Goal: Navigation & Orientation: Find specific page/section

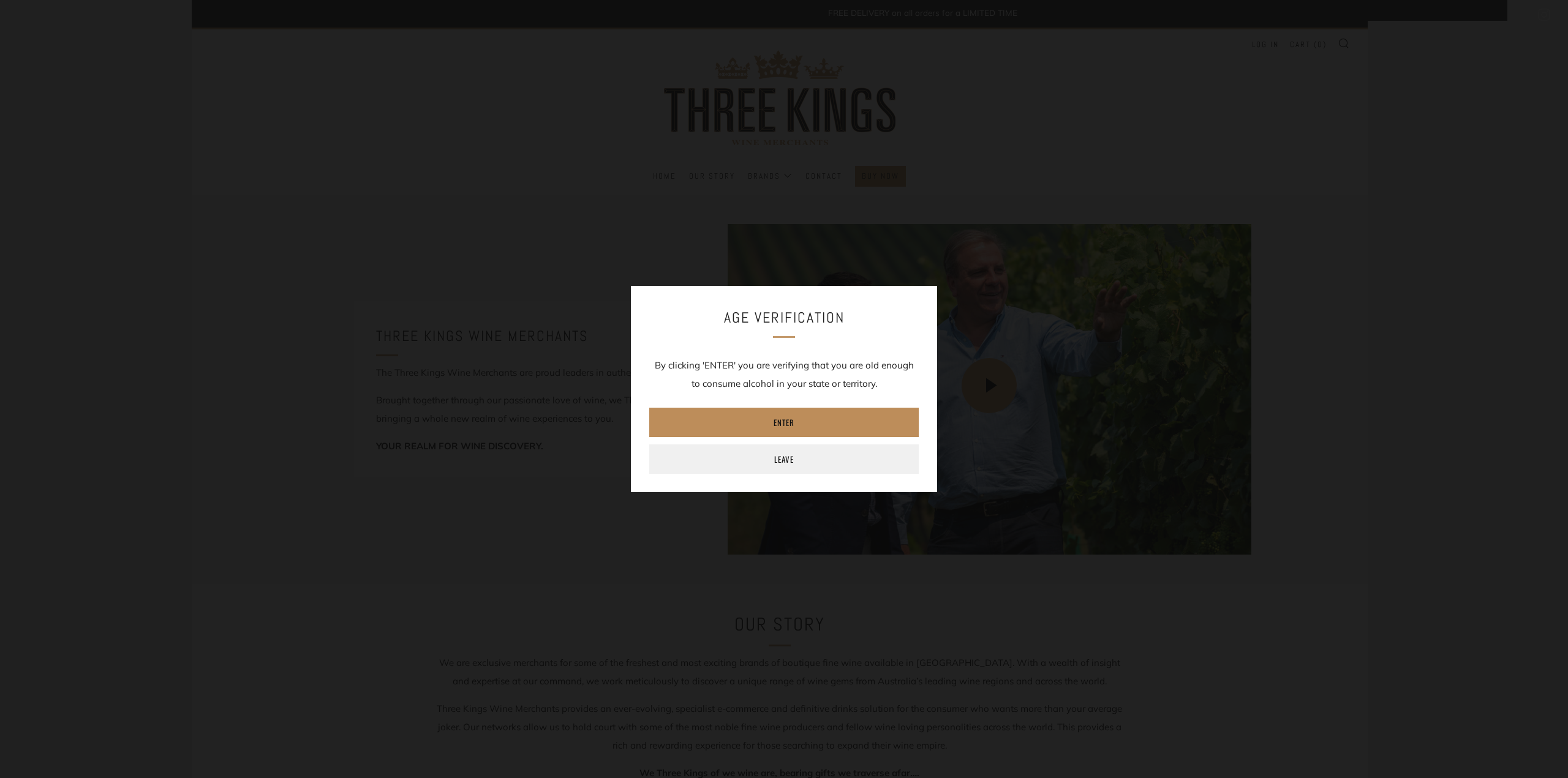
click at [801, 419] on link "Enter" at bounding box center [783, 422] width 269 height 29
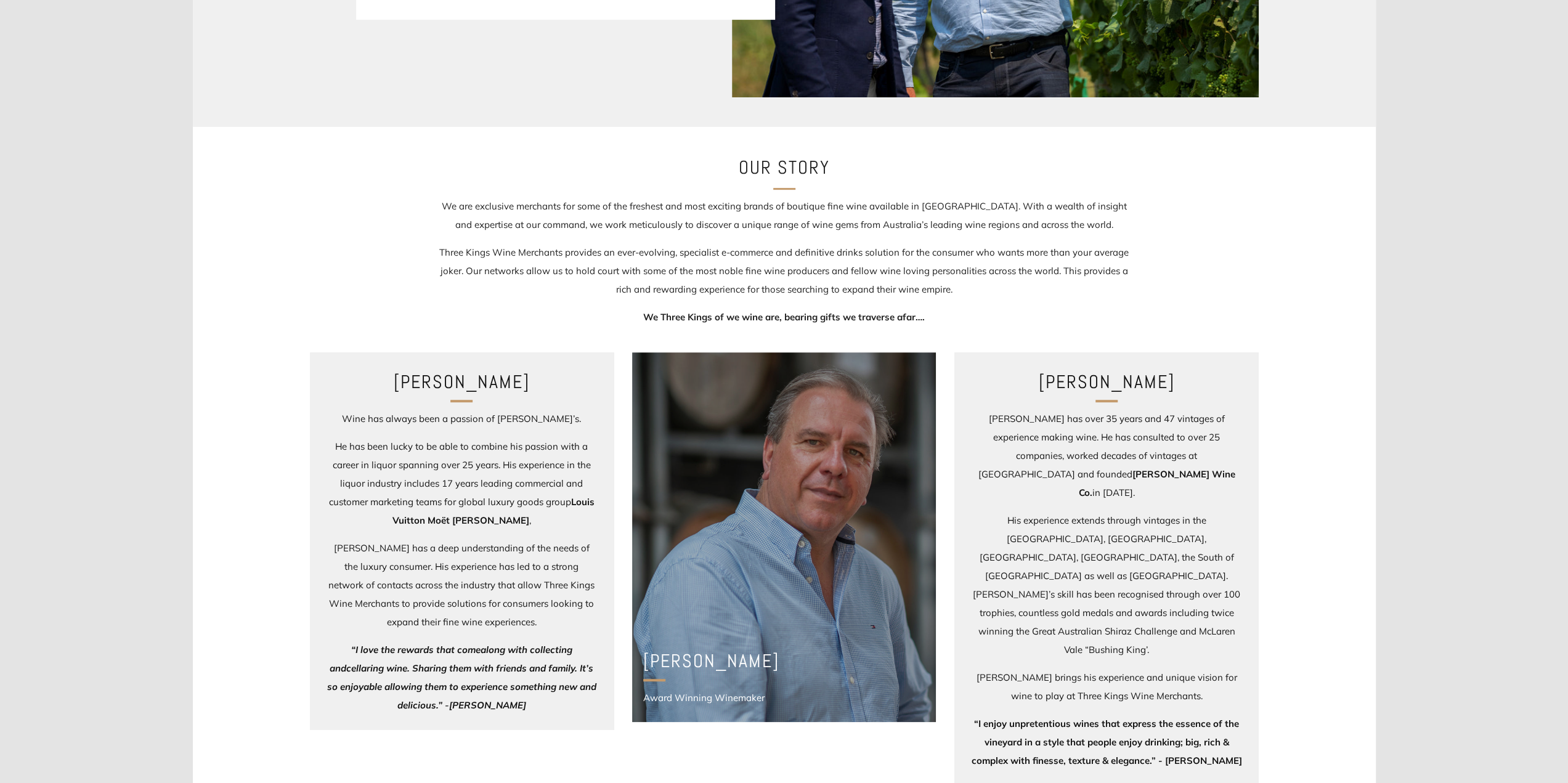
scroll to position [616, 0]
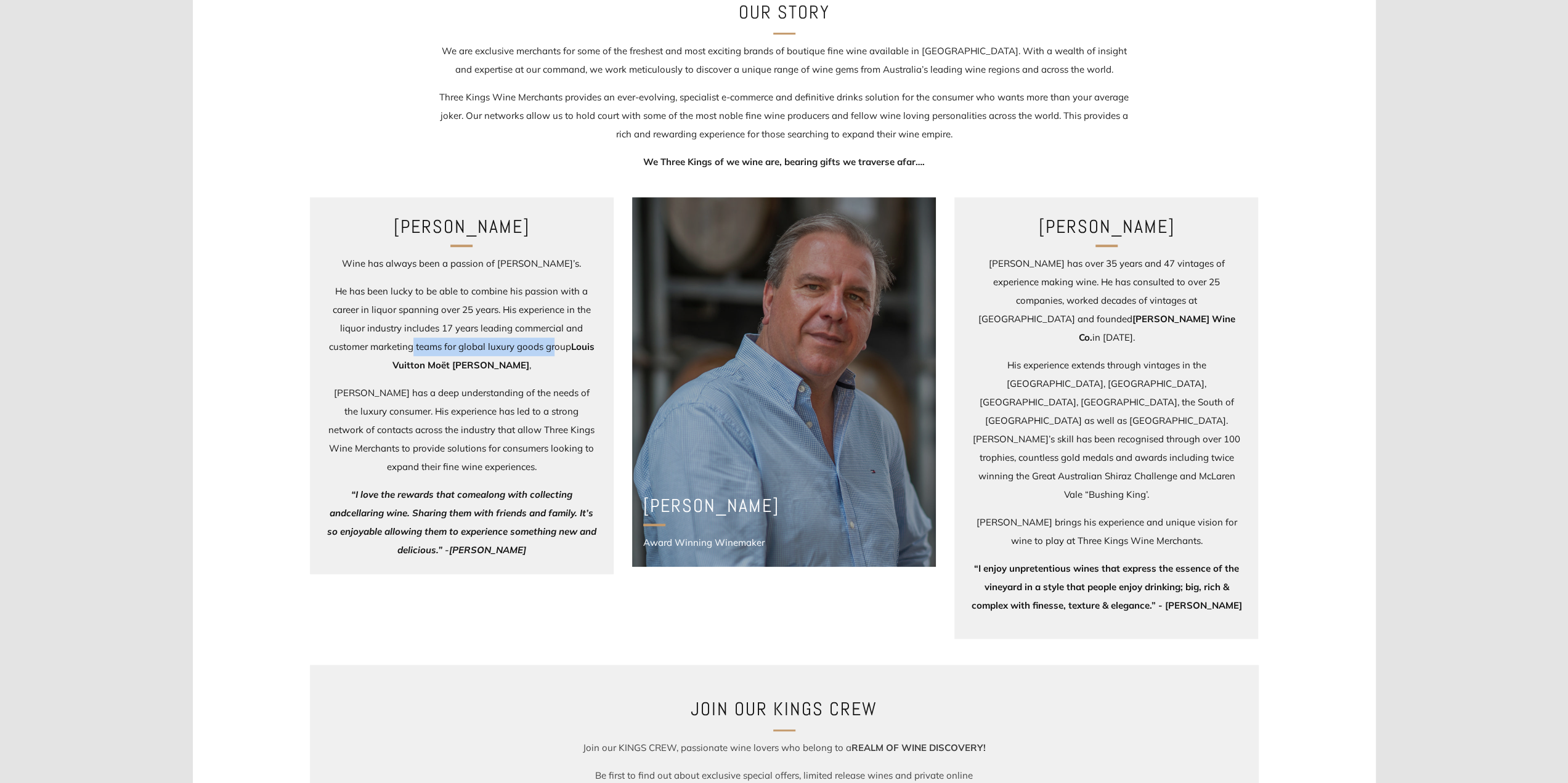
drag, startPoint x: 492, startPoint y: 350, endPoint x: 553, endPoint y: 347, distance: 61.1
click at [553, 347] on p "He has been lucky to be able to combine his passion with a career in liquor spa…" at bounding box center [461, 328] width 271 height 92
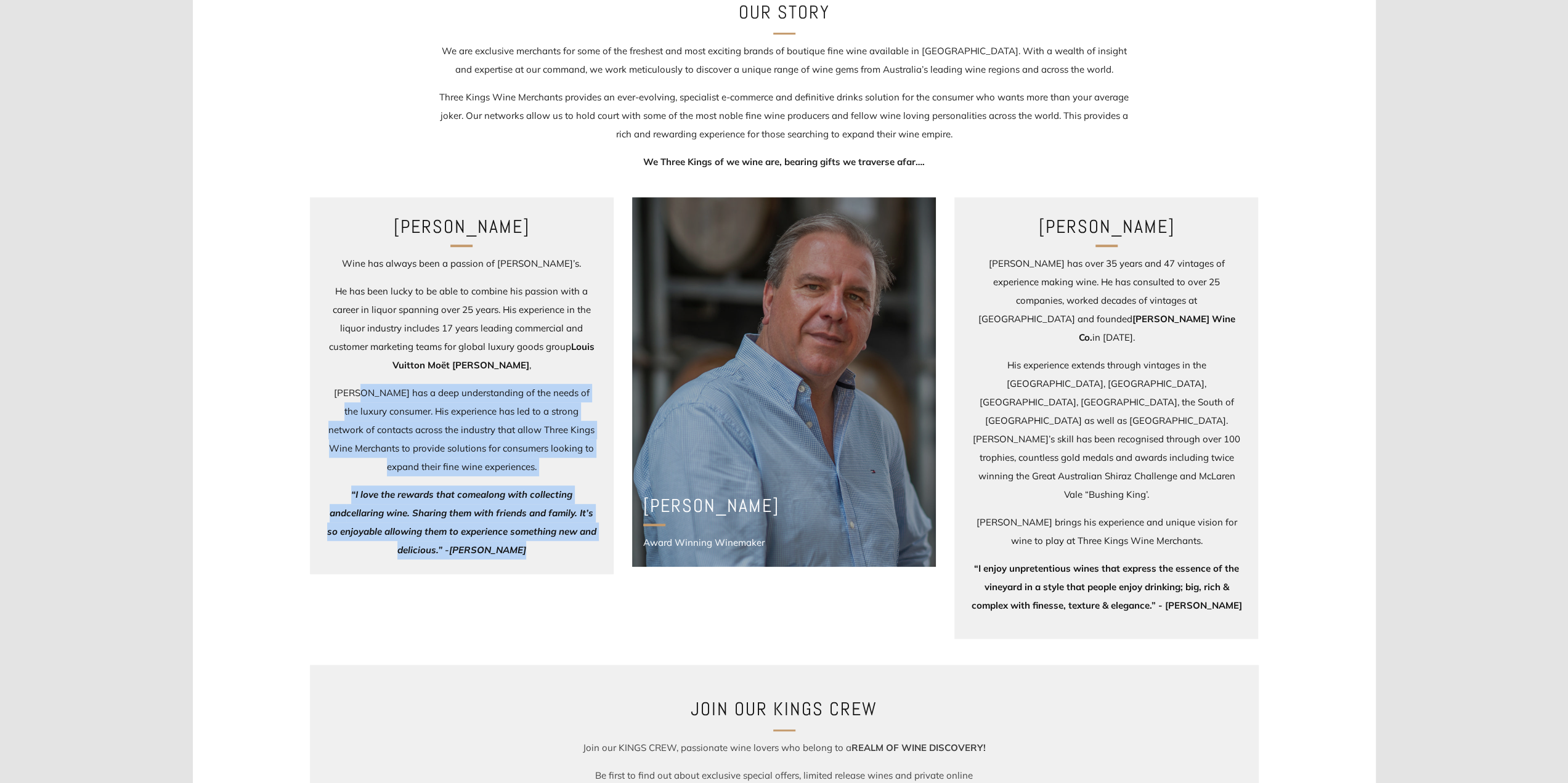
drag, startPoint x: 360, startPoint y: 389, endPoint x: 531, endPoint y: 549, distance: 234.2
click at [531, 549] on div "Wine has always been a passion of David’s. He has been lucky to be able to comb…" at bounding box center [461, 407] width 271 height 305
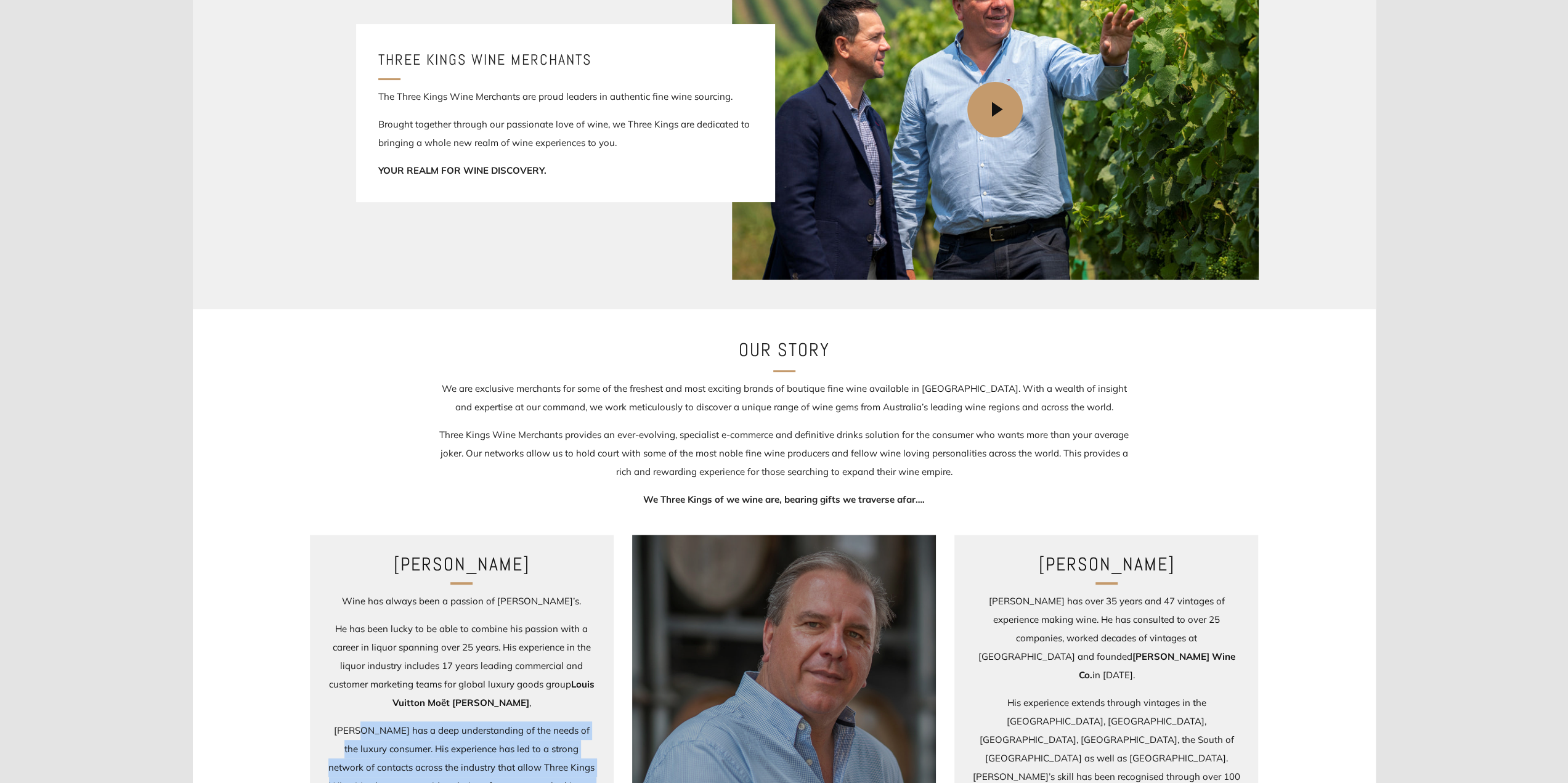
scroll to position [18, 0]
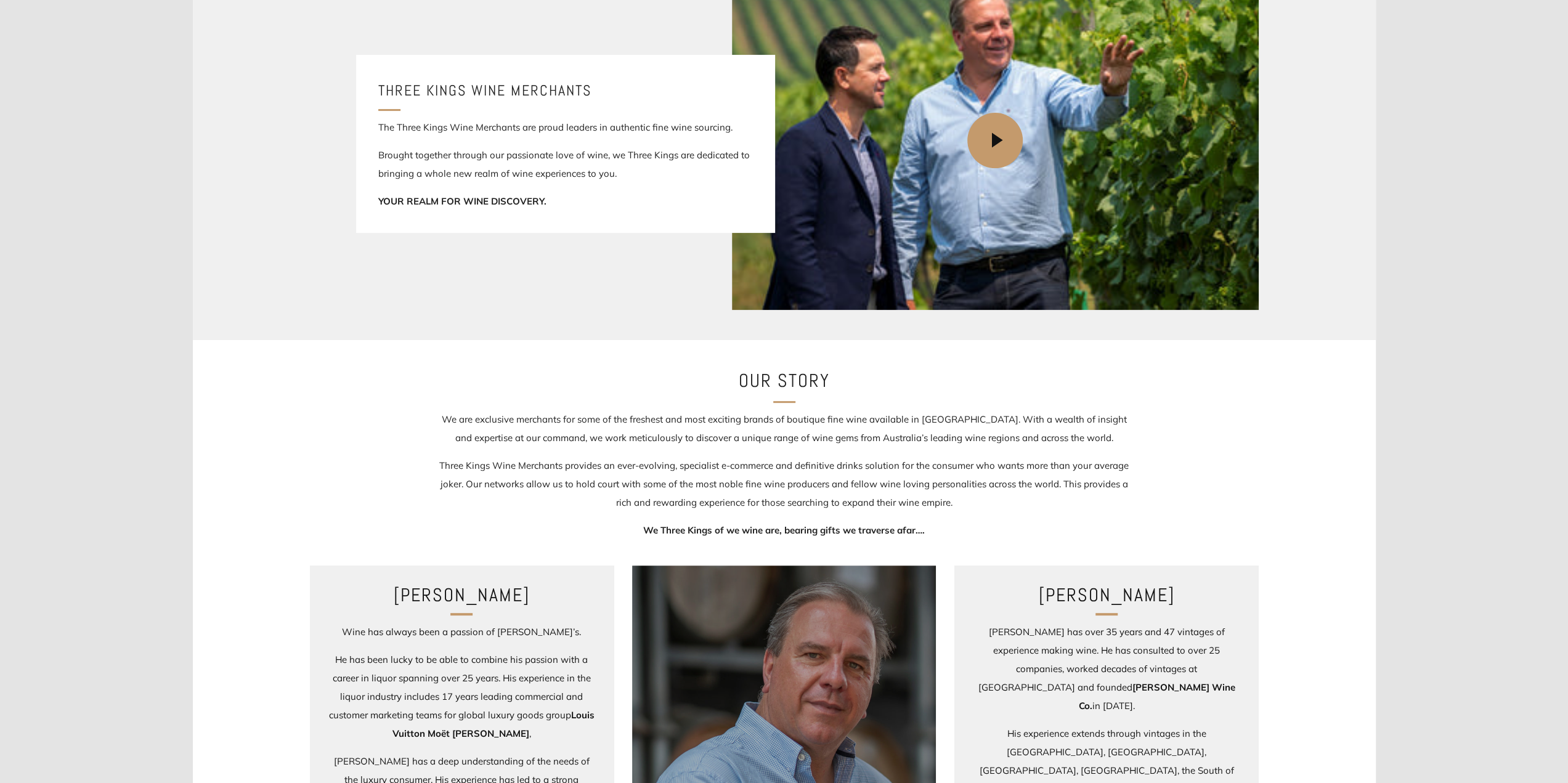
scroll to position [248, 0]
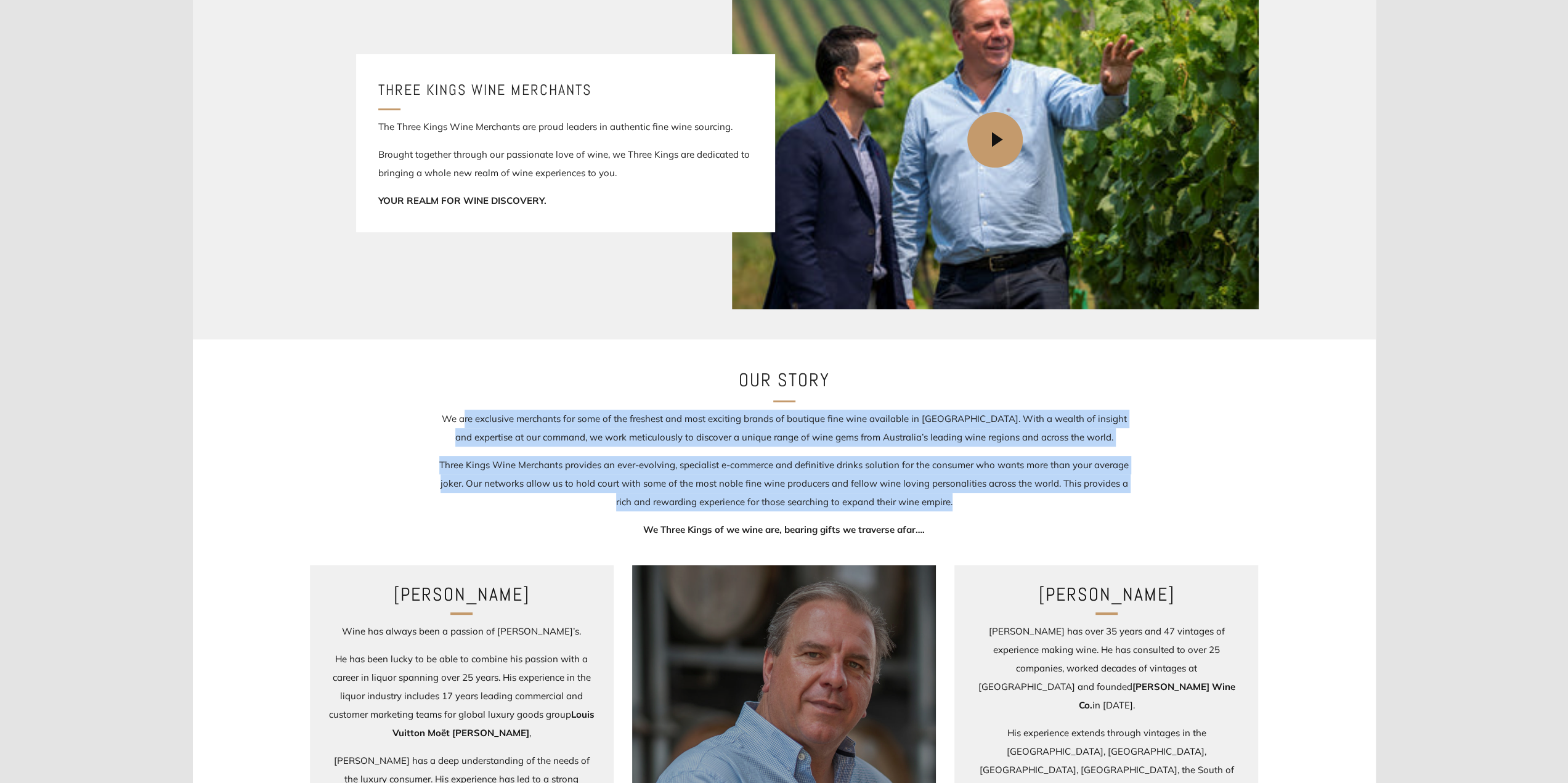
drag, startPoint x: 528, startPoint y: 417, endPoint x: 1220, endPoint y: 498, distance: 696.7
click at [1220, 498] on div "Our Story We are exclusive merchants for some of the freshest and most exciting…" at bounding box center [784, 452] width 1183 height 174
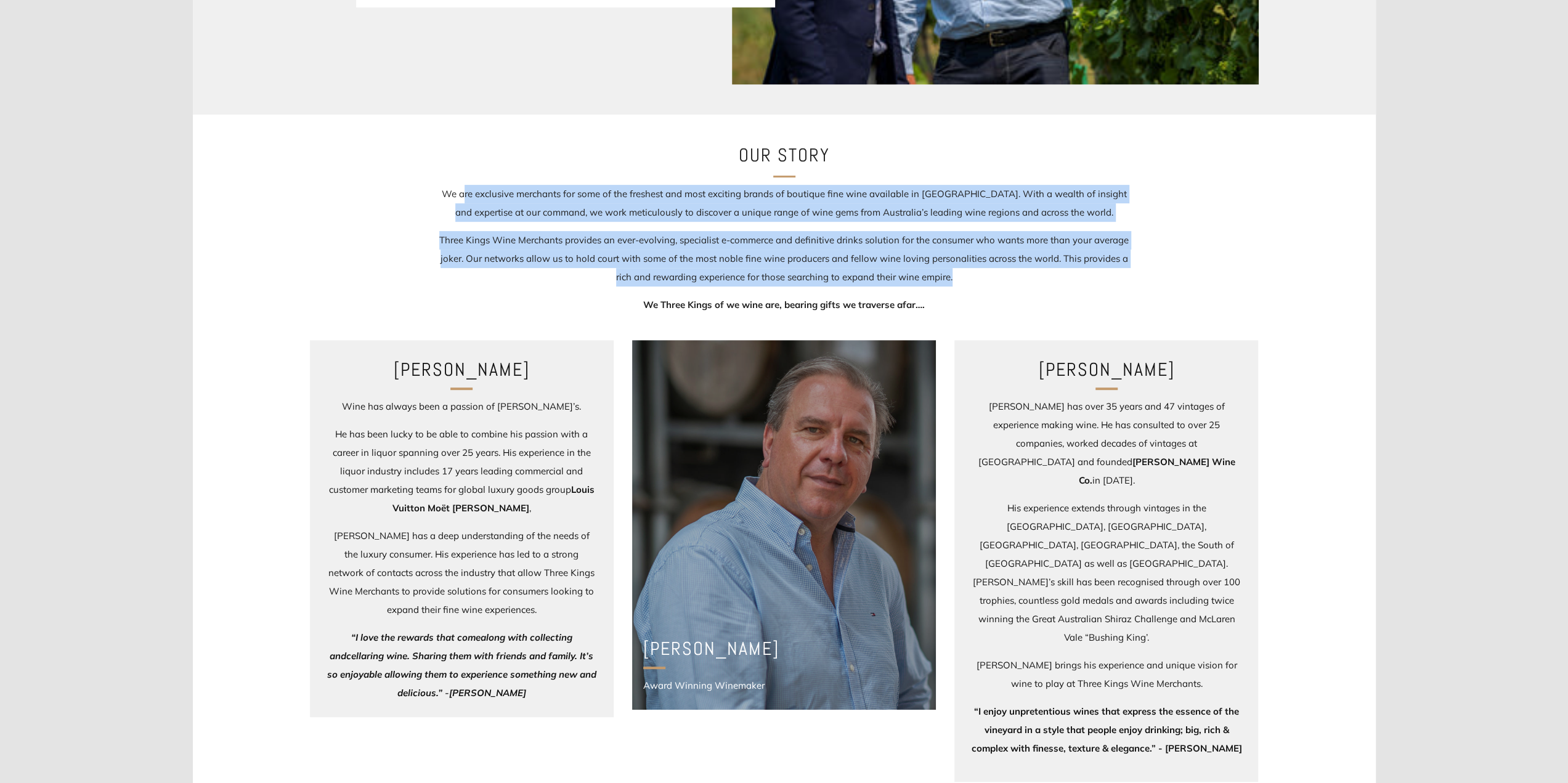
scroll to position [476, 0]
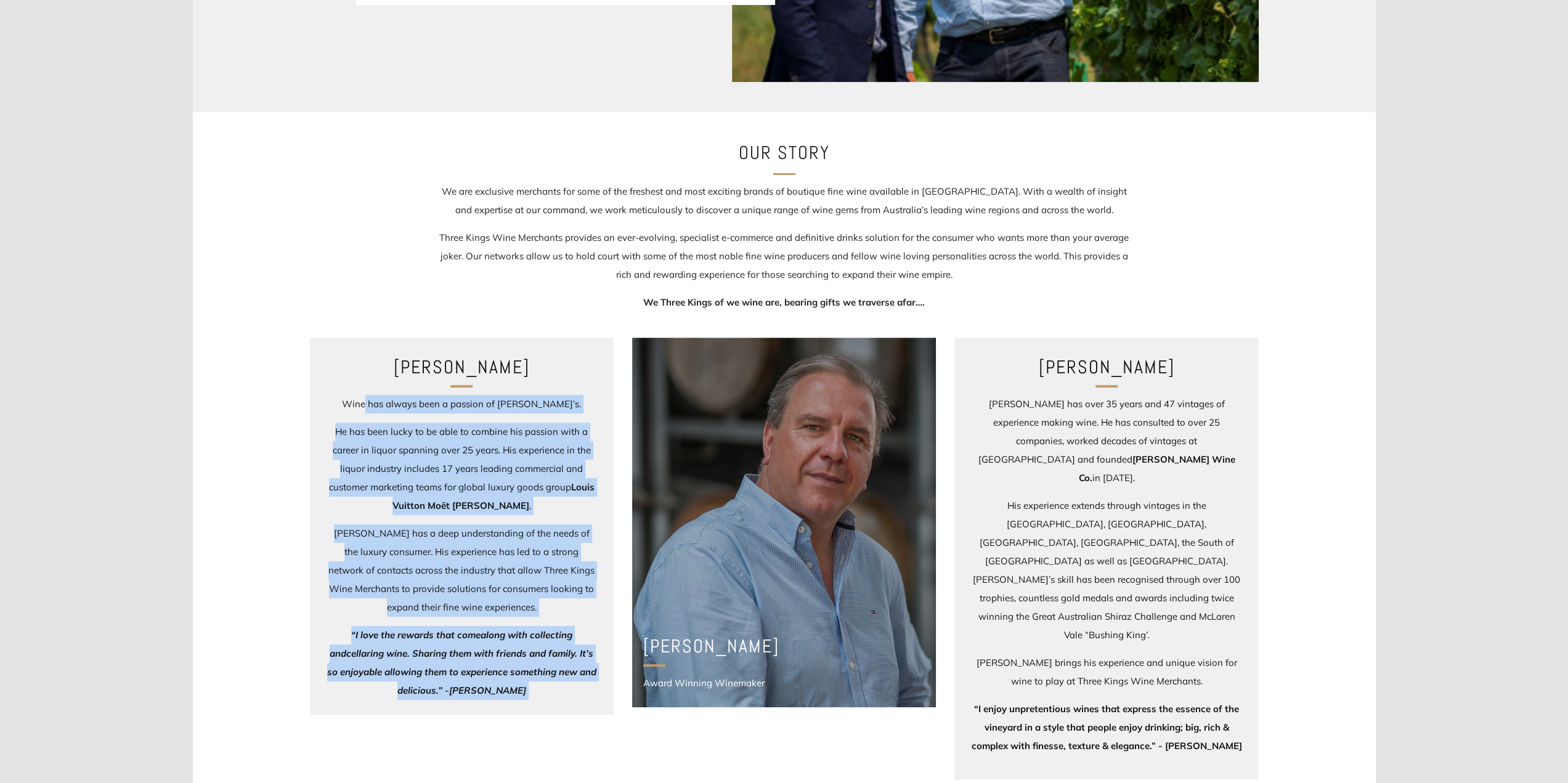
drag, startPoint x: 390, startPoint y: 401, endPoint x: 627, endPoint y: 419, distance: 237.7
click at [627, 419] on div "David Krenich Wine has always been a passion of David’s. He has been lucky to b…" at bounding box center [775, 568] width 968 height 460
click at [486, 424] on p "He has been lucky to be able to combine his passion with a career in liquor spa…" at bounding box center [461, 469] width 271 height 92
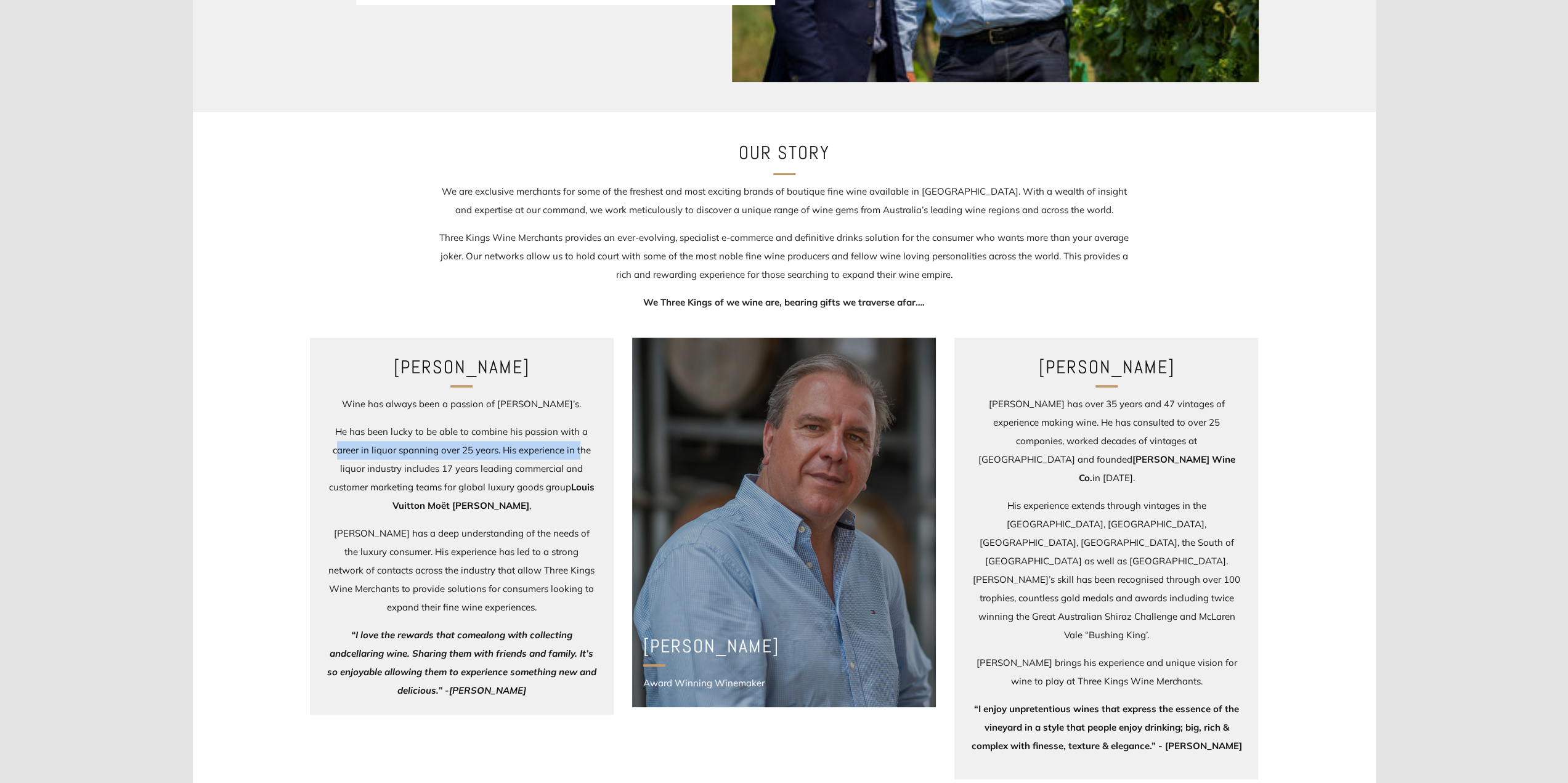
drag, startPoint x: 354, startPoint y: 447, endPoint x: 581, endPoint y: 450, distance: 227.0
click at [581, 450] on p "He has been lucky to be able to combine his passion with a career in liquor spa…" at bounding box center [461, 469] width 271 height 92
drag, startPoint x: 448, startPoint y: 472, endPoint x: 352, endPoint y: 539, distance: 117.1
click at [502, 471] on p "He has been lucky to be able to combine his passion with a career in liquor spa…" at bounding box center [461, 469] width 271 height 92
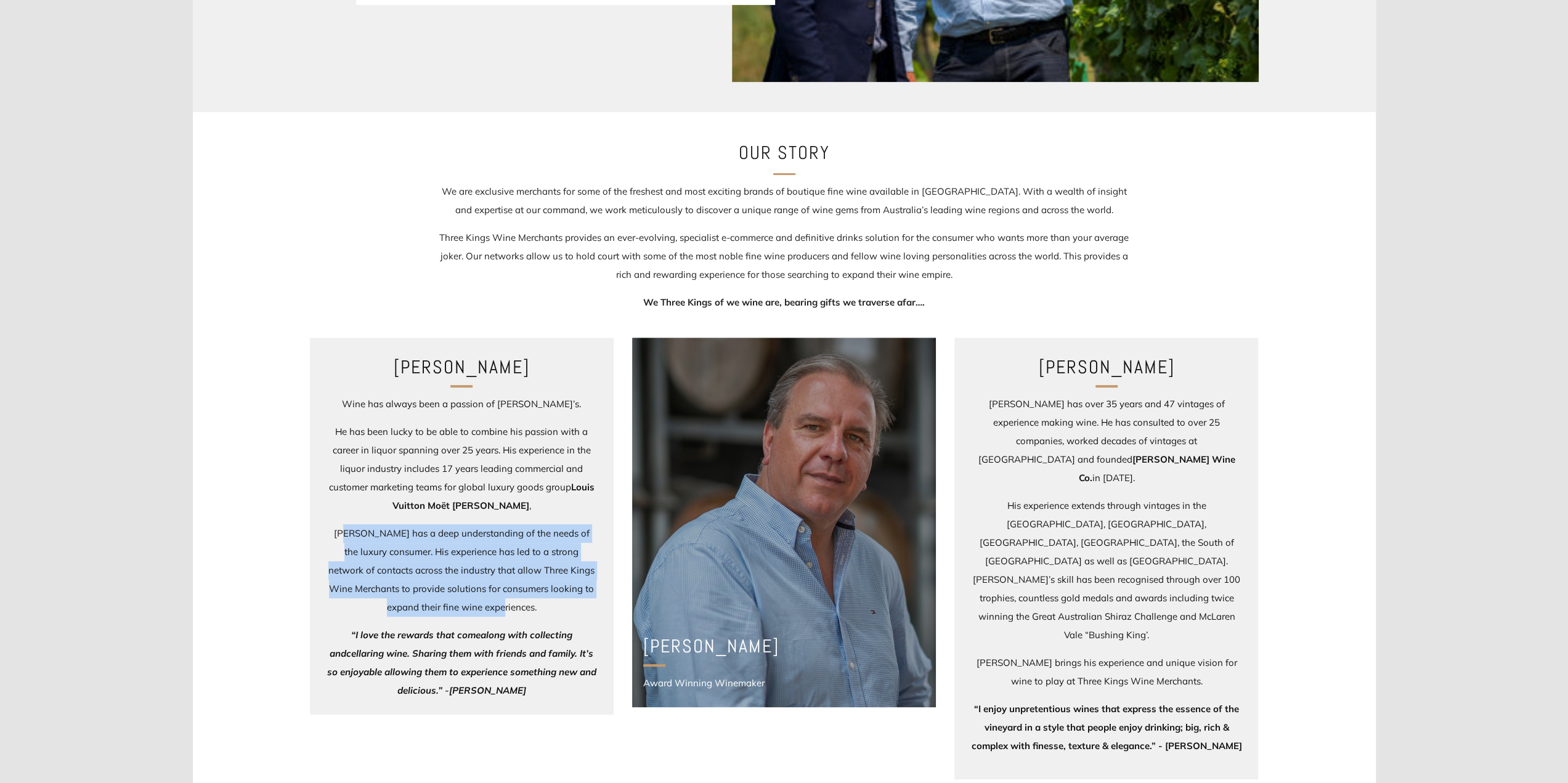
drag, startPoint x: 351, startPoint y: 531, endPoint x: 545, endPoint y: 606, distance: 208.0
click at [545, 606] on p "[PERSON_NAME] has a deep understanding of the needs of the luxury consumer. His…" at bounding box center [461, 570] width 271 height 92
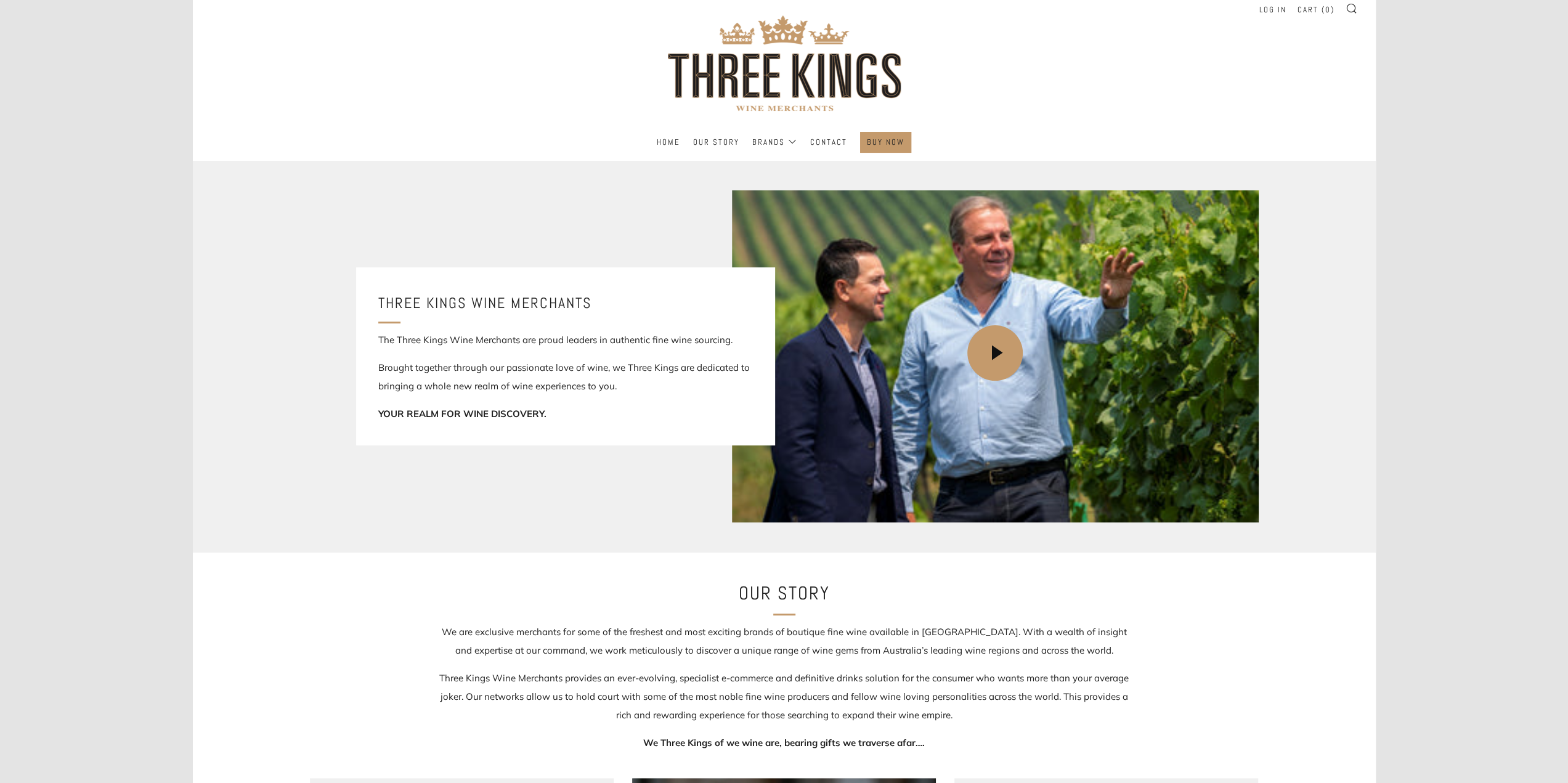
scroll to position [0, 0]
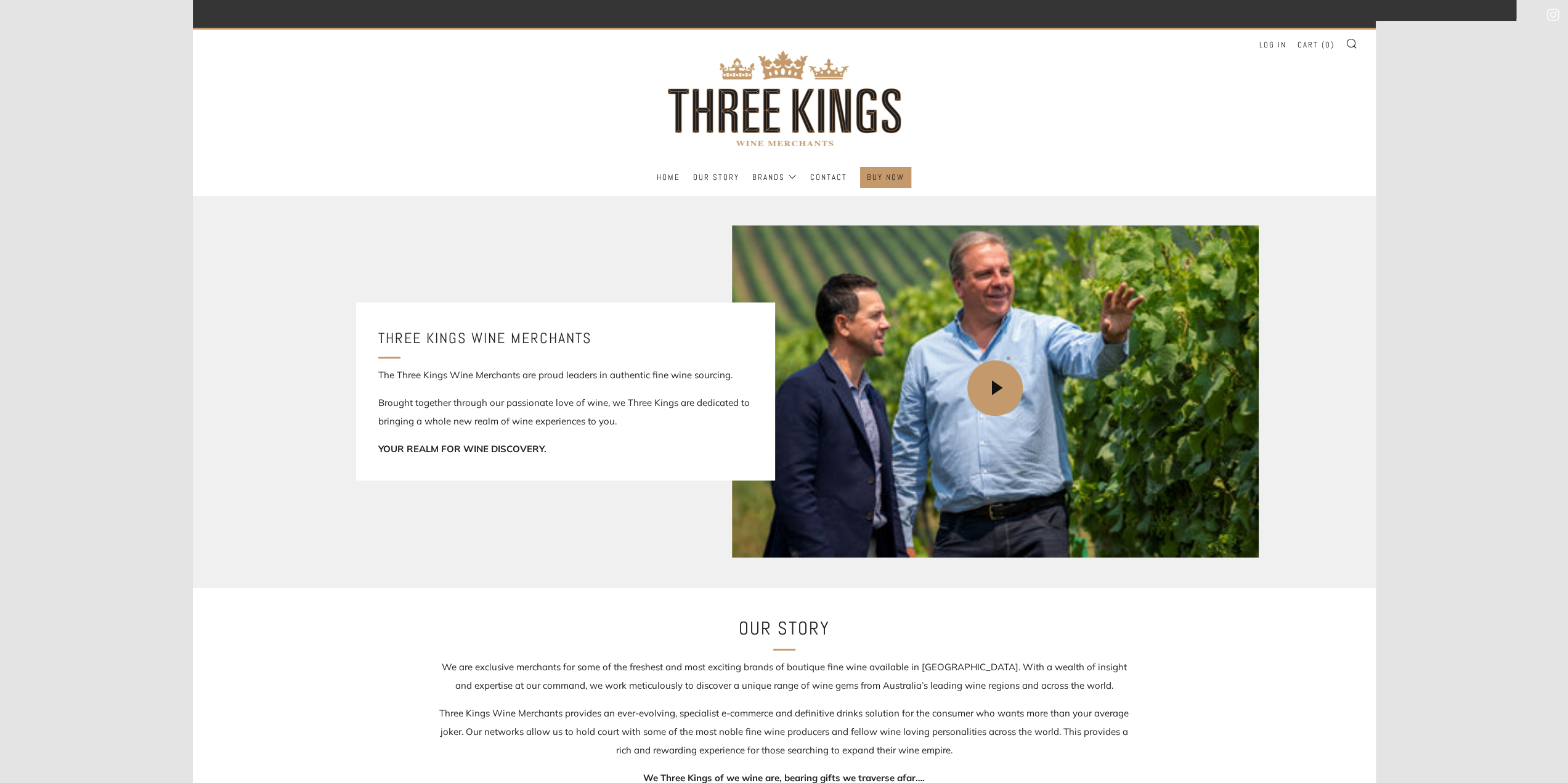
click at [721, 167] on ul "Home Our Story Brands The Kings' Creed The Fox & The Feather Contact" at bounding box center [784, 177] width 1146 height 21
click at [724, 178] on link "Our Story" at bounding box center [716, 177] width 46 height 20
click at [776, 171] on link "Brands" at bounding box center [775, 177] width 45 height 20
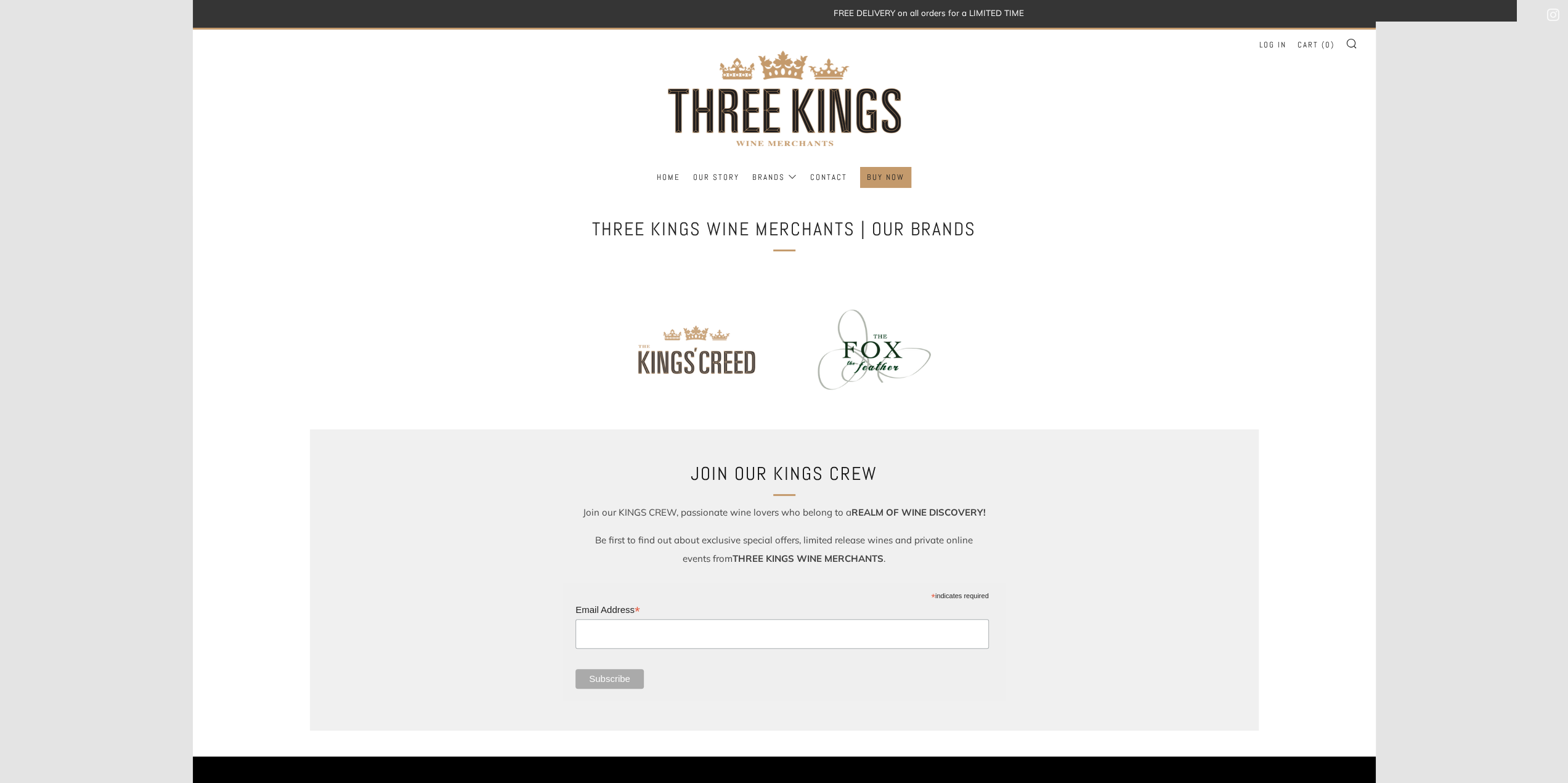
click at [684, 345] on img at bounding box center [694, 349] width 162 height 108
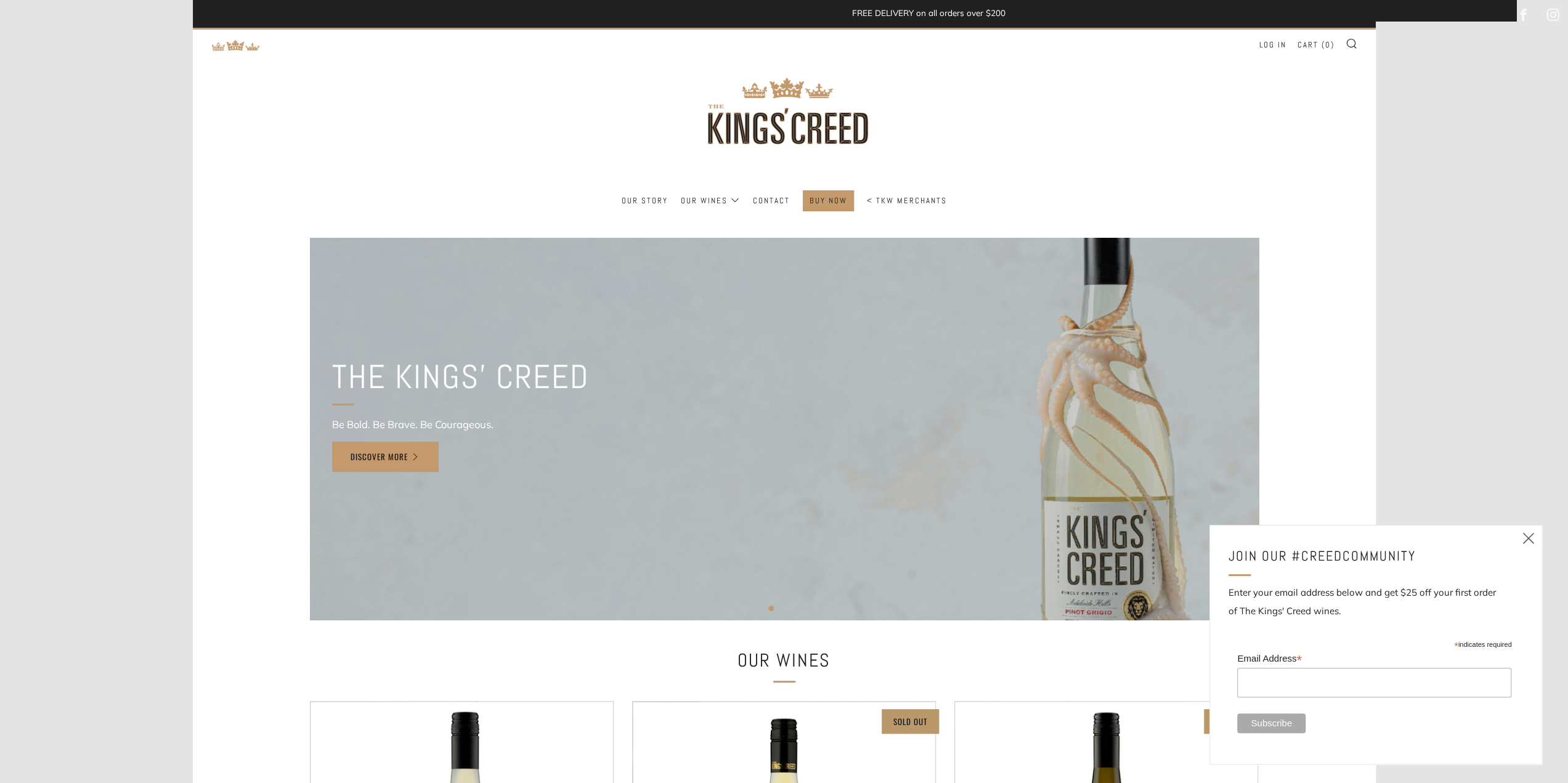
drag, startPoint x: 1528, startPoint y: 539, endPoint x: 1257, endPoint y: 42, distance: 566.1
click at [1528, 539] on icon at bounding box center [1529, 538] width 15 height 15
